Goal: Task Accomplishment & Management: Manage account settings

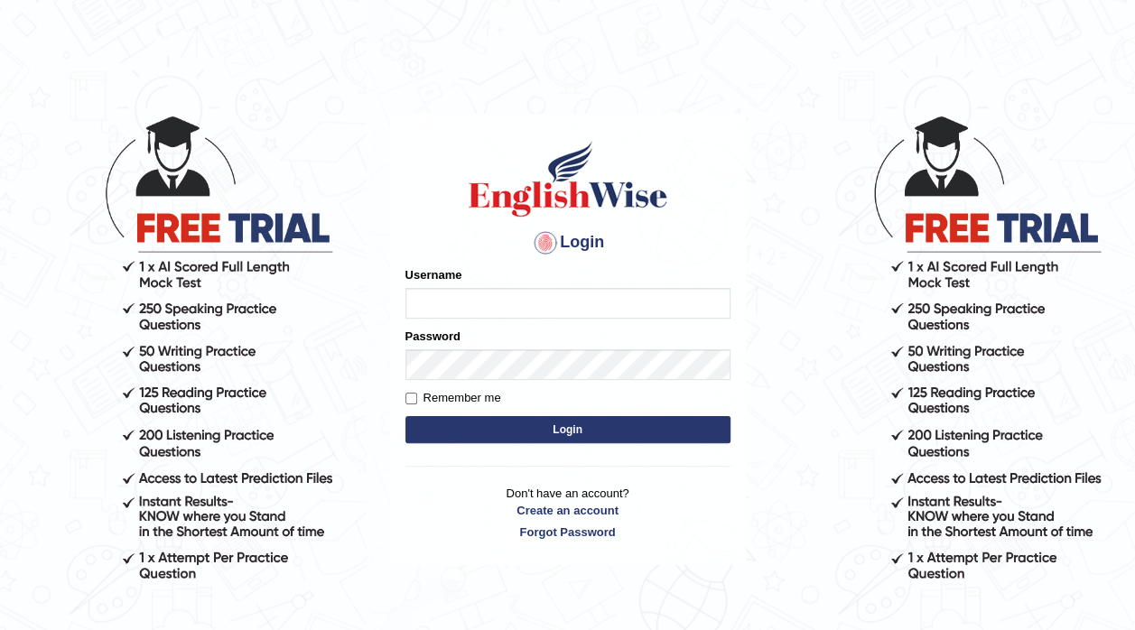
type input "Bolaolaoye"
click at [515, 421] on button "Login" at bounding box center [568, 429] width 325 height 27
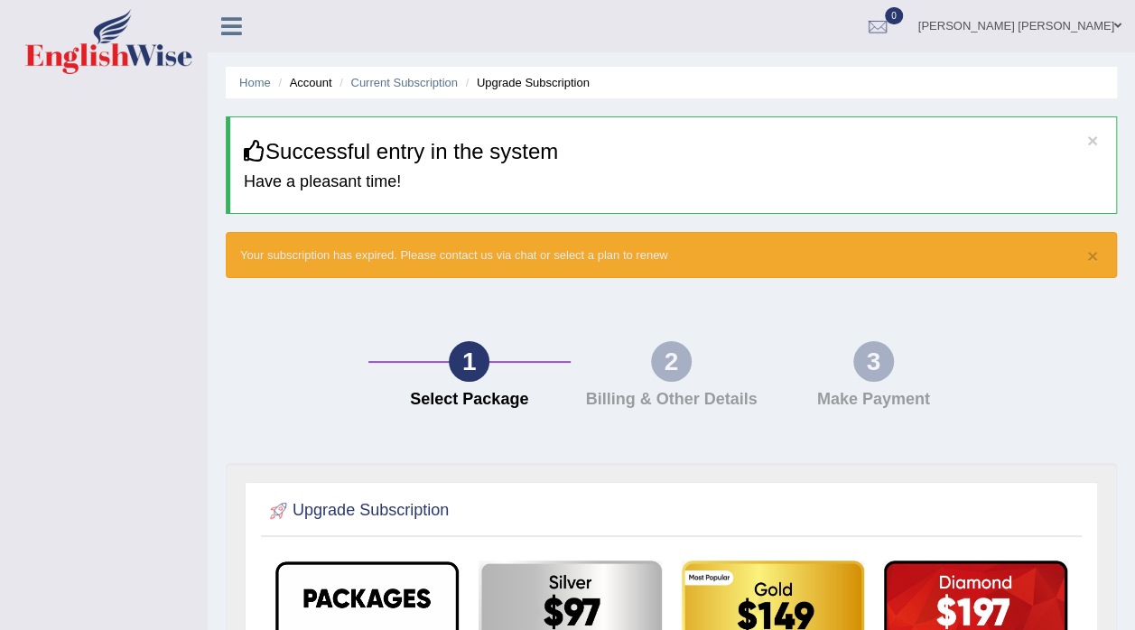
click at [1073, 19] on link "[PERSON_NAME] [PERSON_NAME]" at bounding box center [1020, 23] width 230 height 47
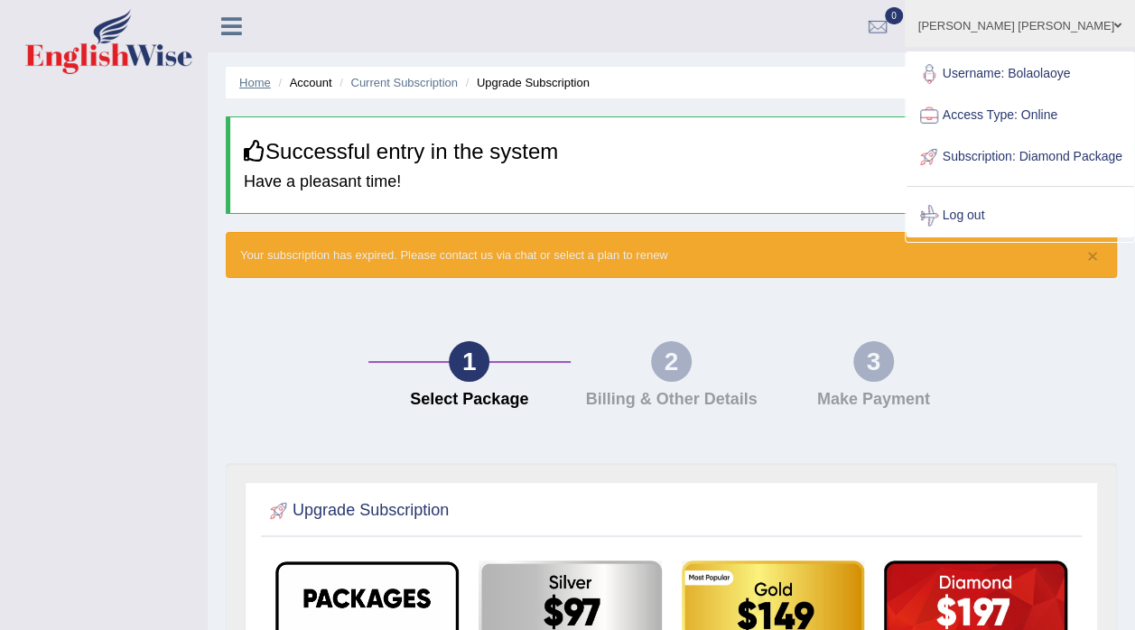
click at [259, 83] on link "Home" at bounding box center [255, 83] width 32 height 14
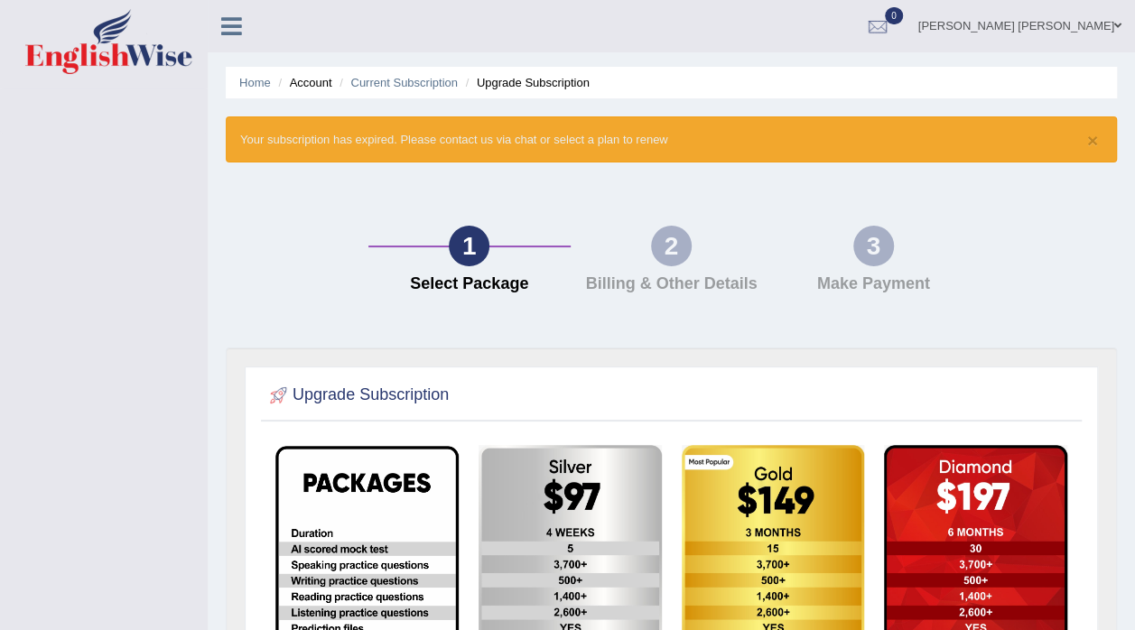
click at [228, 25] on icon at bounding box center [231, 25] width 21 height 23
